Goal: Communication & Community: Answer question/provide support

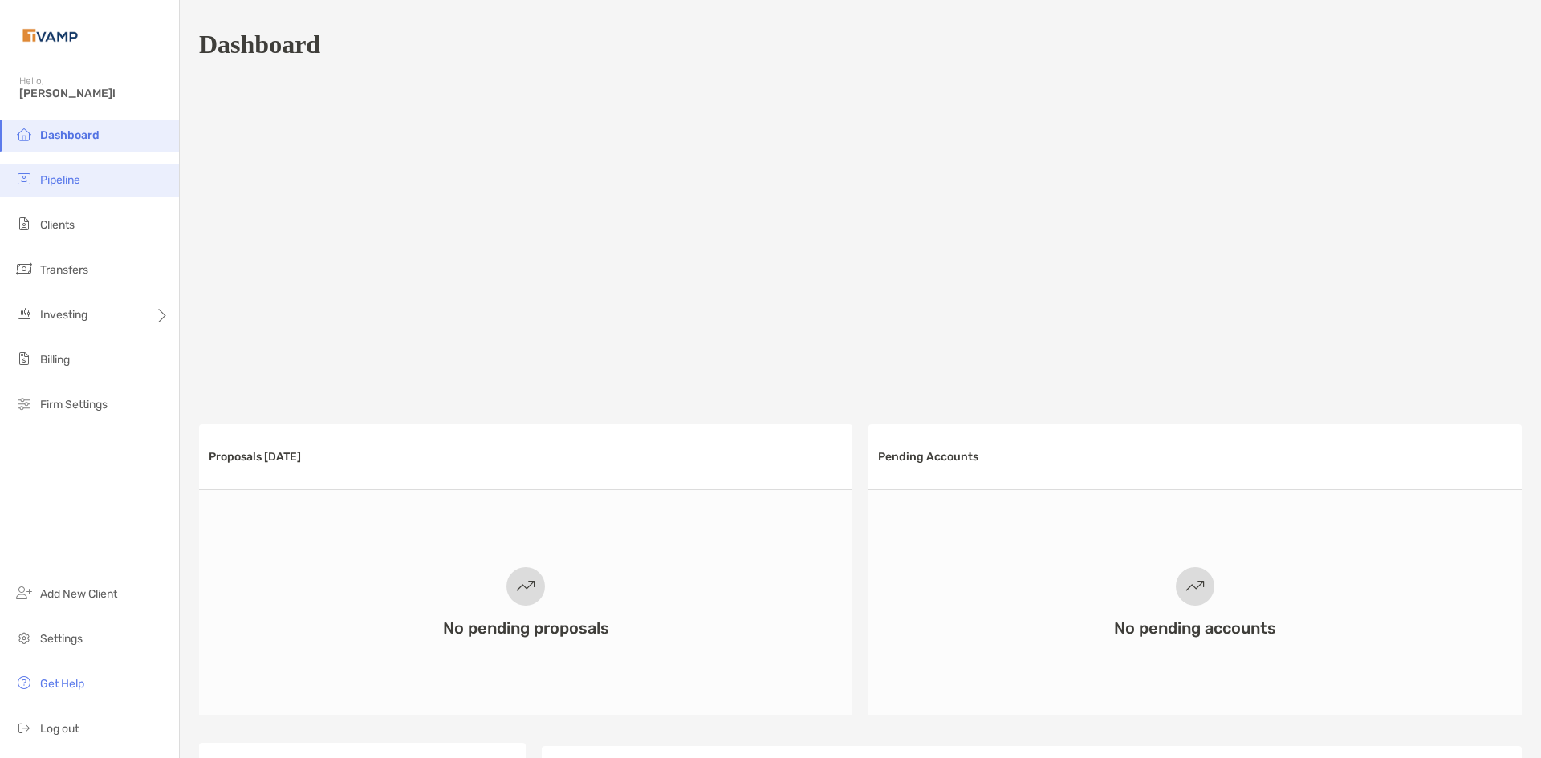
click at [58, 182] on span "Pipeline" at bounding box center [60, 180] width 40 height 14
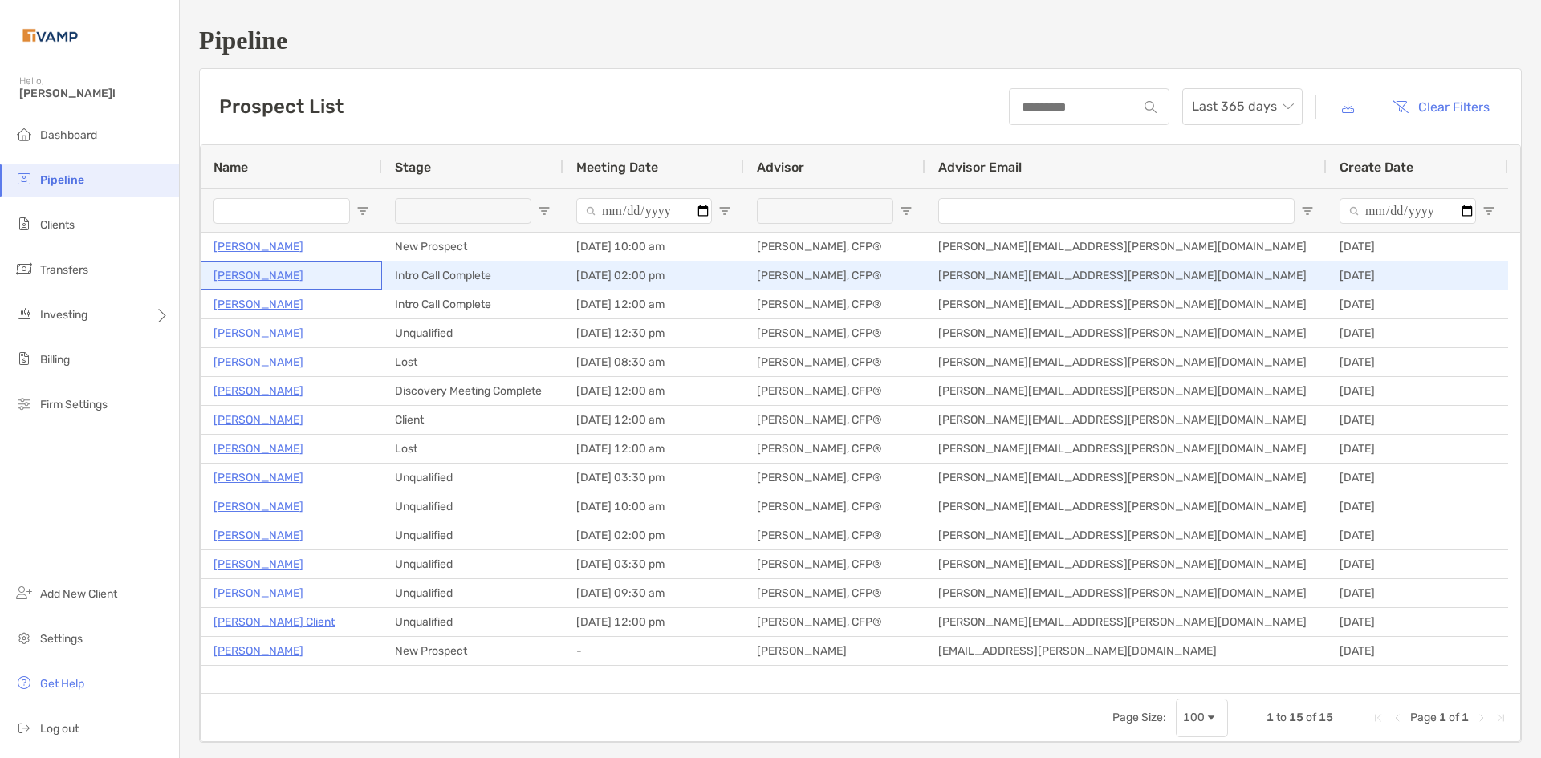
click at [259, 277] on p "Teja Suvarna" at bounding box center [258, 276] width 90 height 20
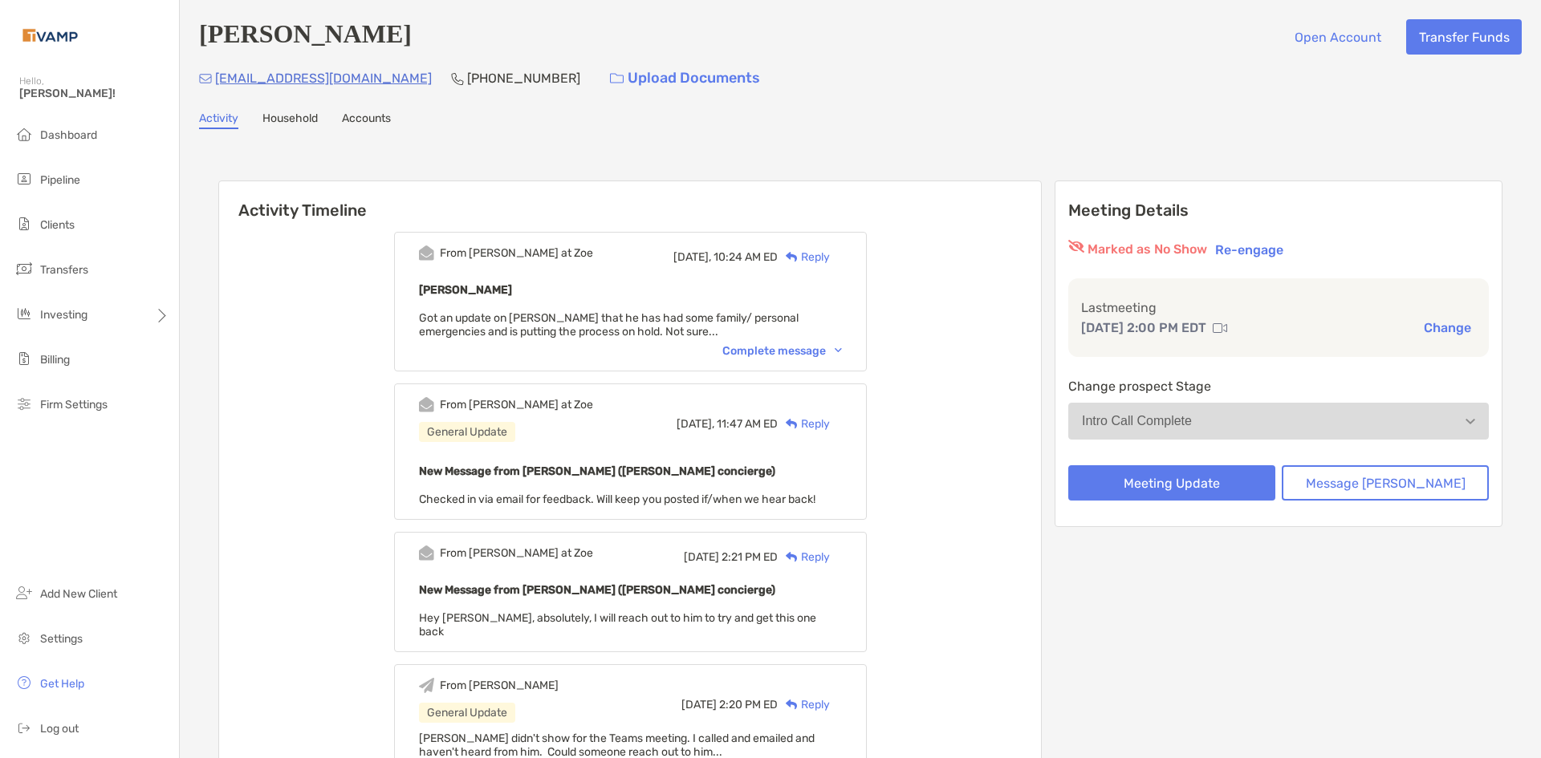
click at [842, 350] on img at bounding box center [838, 350] width 7 height 5
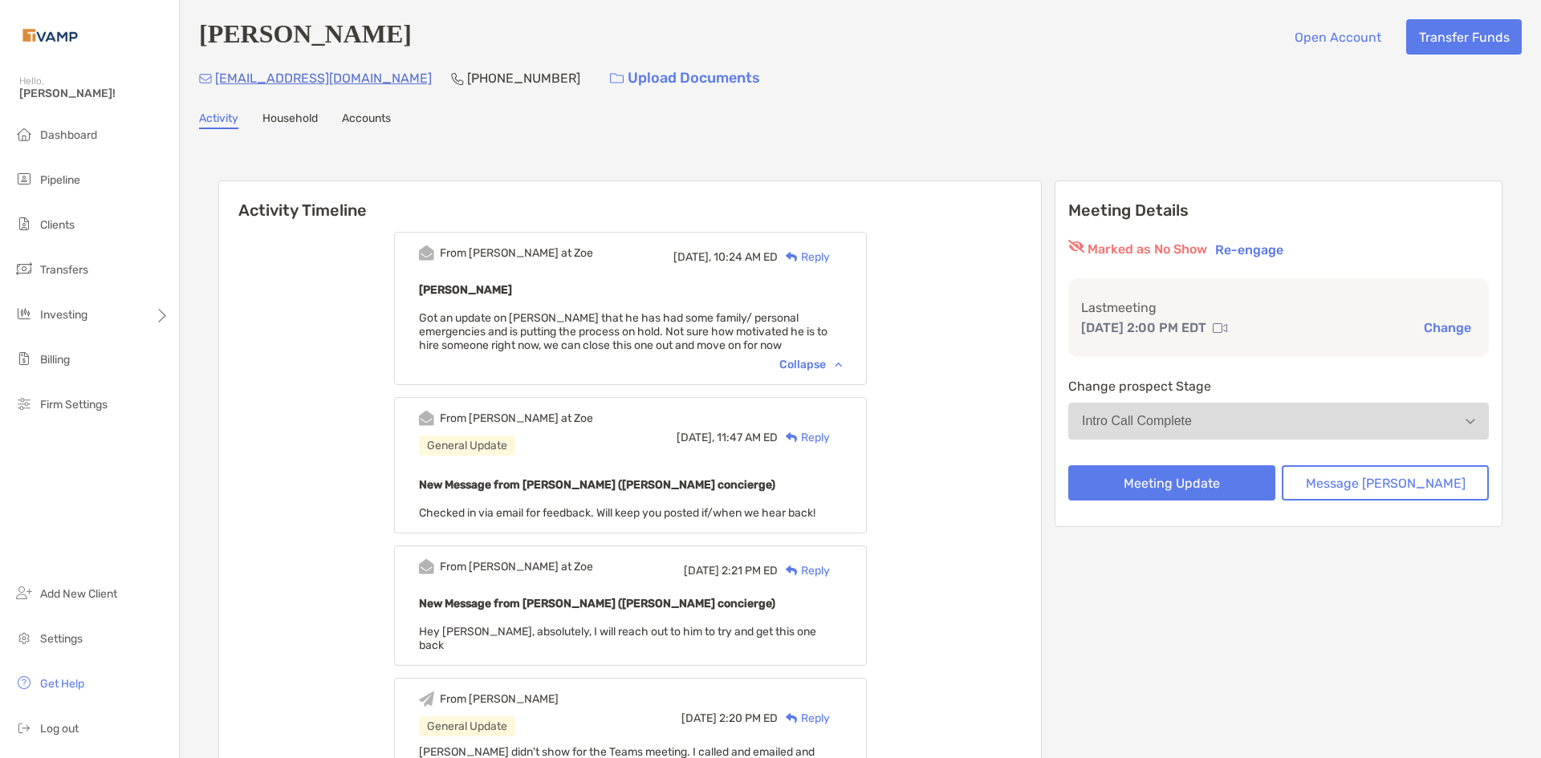
click at [830, 258] on div "Reply" at bounding box center [804, 257] width 52 height 17
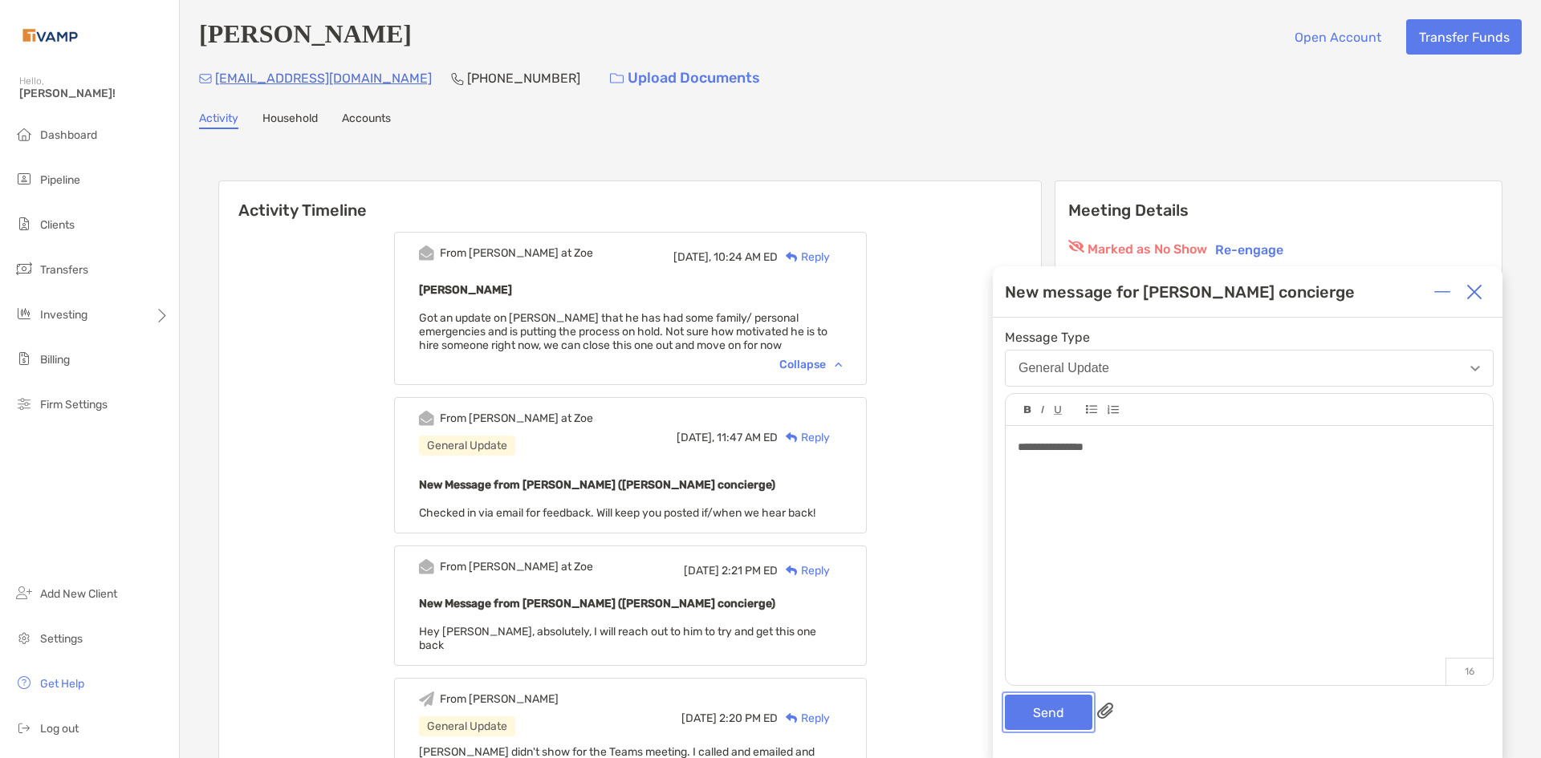
click at [1069, 714] on button "Send" at bounding box center [1048, 712] width 87 height 35
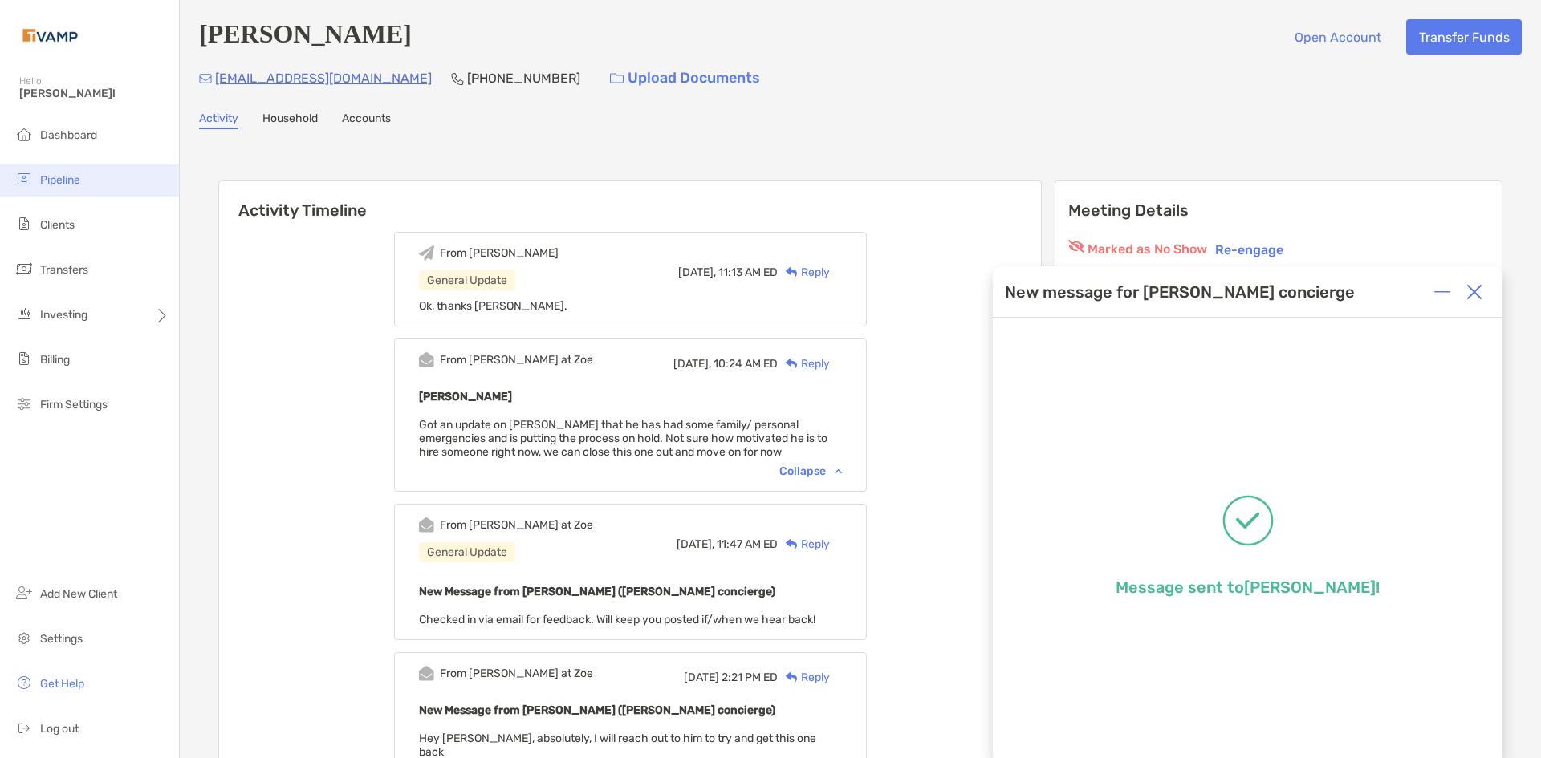
click at [56, 181] on span "Pipeline" at bounding box center [60, 180] width 40 height 14
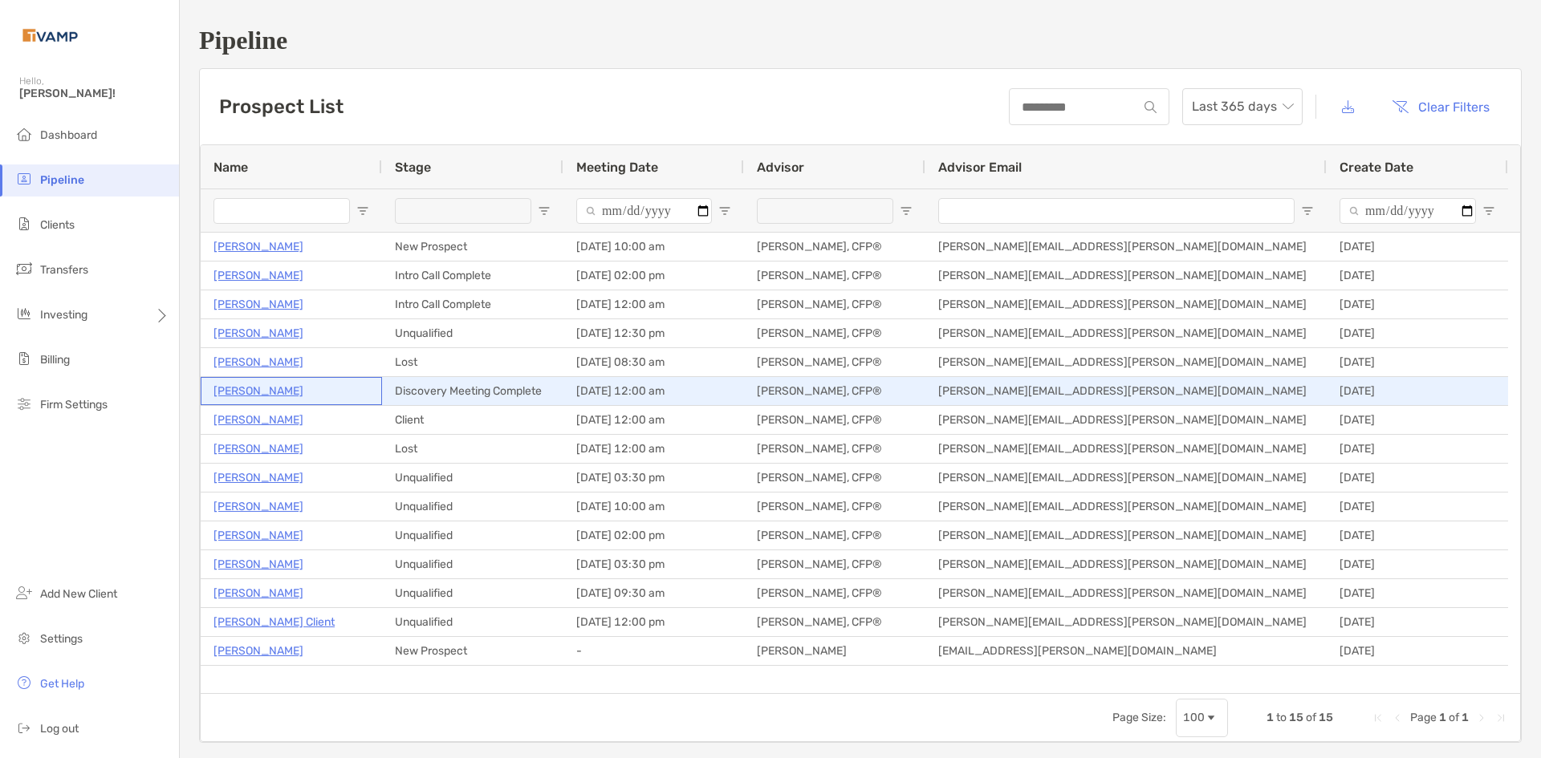
click at [248, 394] on p "[PERSON_NAME]" at bounding box center [258, 391] width 90 height 20
